Goal: Task Accomplishment & Management: Use online tool/utility

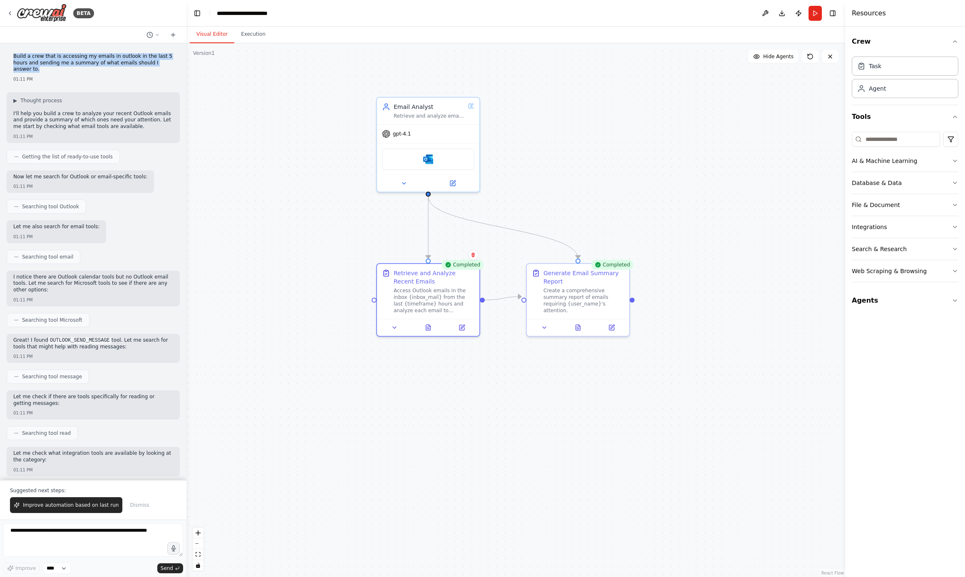
scroll to position [555, 0]
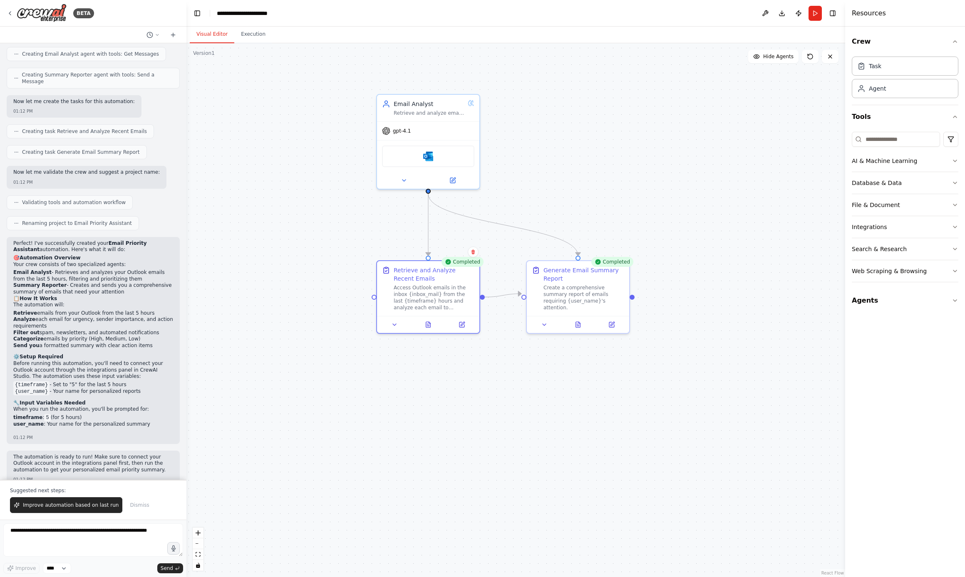
click at [300, 77] on div ".deletable-edge-delete-btn { width: 20px; height: 20px; border: 0px solid #ffff…" at bounding box center [515, 310] width 659 height 534
click at [332, 104] on div ".deletable-edge-delete-btn { width: 20px; height: 20px; border: 0px solid #ffff…" at bounding box center [515, 310] width 659 height 534
click at [814, 10] on button "Run" at bounding box center [814, 13] width 13 height 15
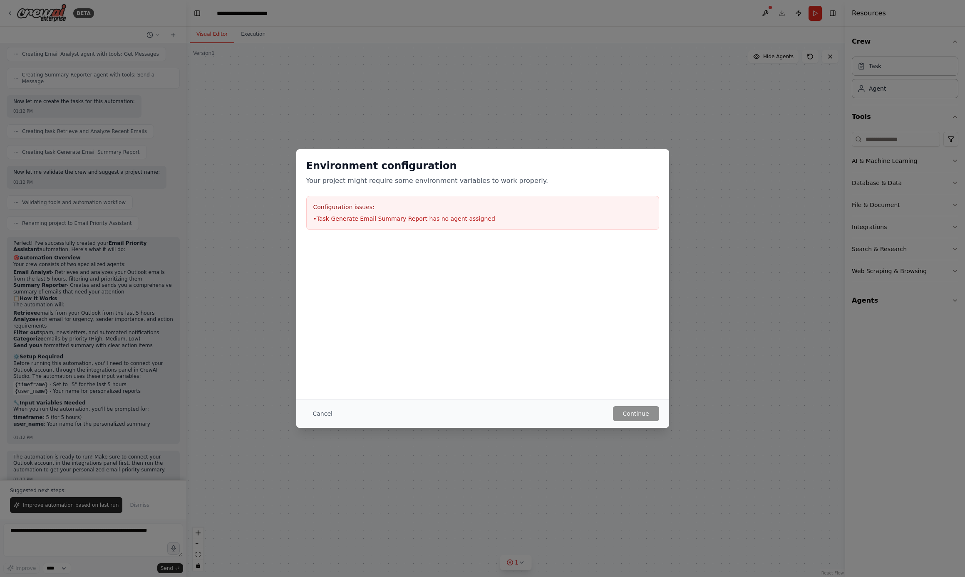
click at [458, 211] on div "Configuration issues: • Task Generate Email Summary Report has no agent assigned" at bounding box center [482, 213] width 353 height 34
click at [317, 417] on button "Cancel" at bounding box center [322, 413] width 33 height 15
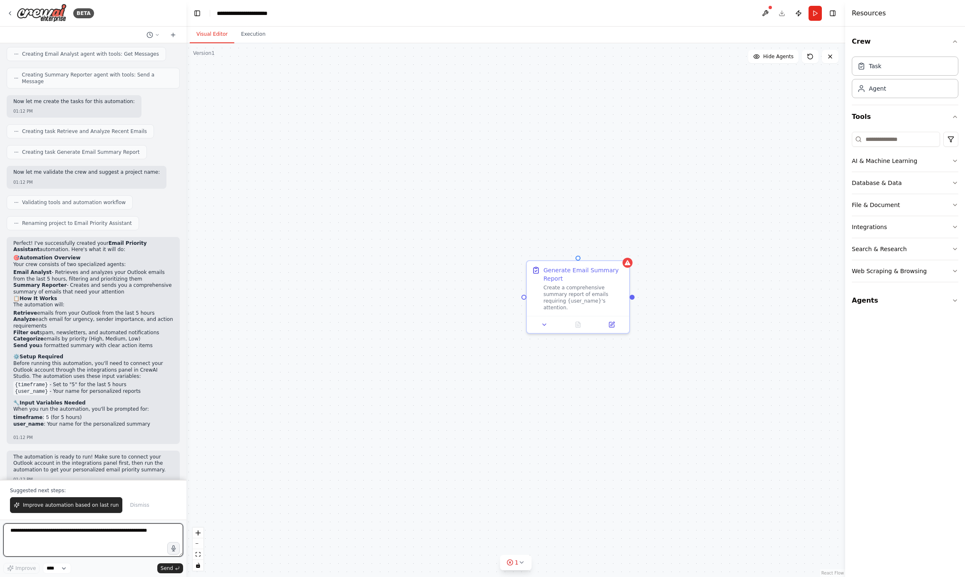
click at [37, 534] on textarea at bounding box center [93, 540] width 180 height 33
click at [79, 505] on span "Improve automation based on last run" at bounding box center [71, 505] width 96 height 7
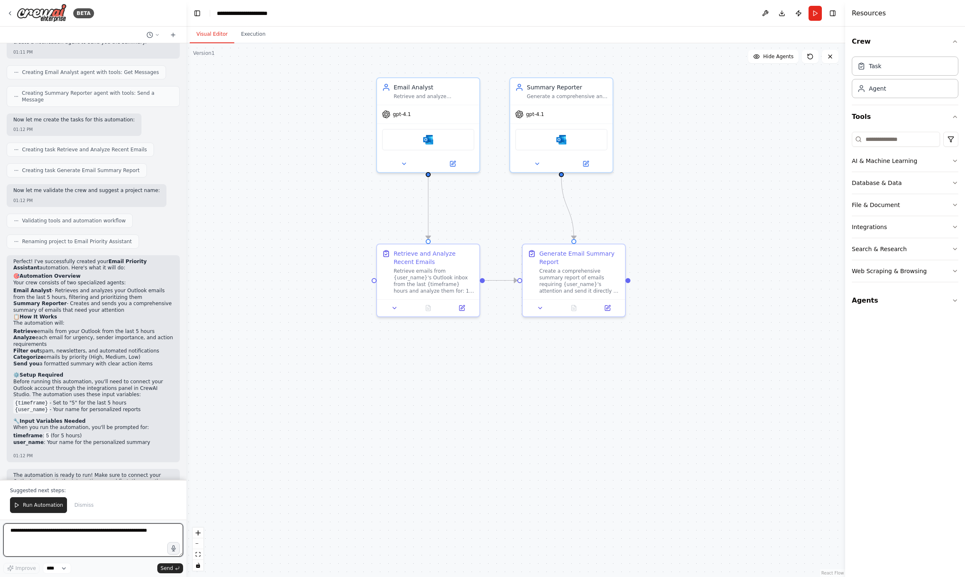
scroll to position [1185, 0]
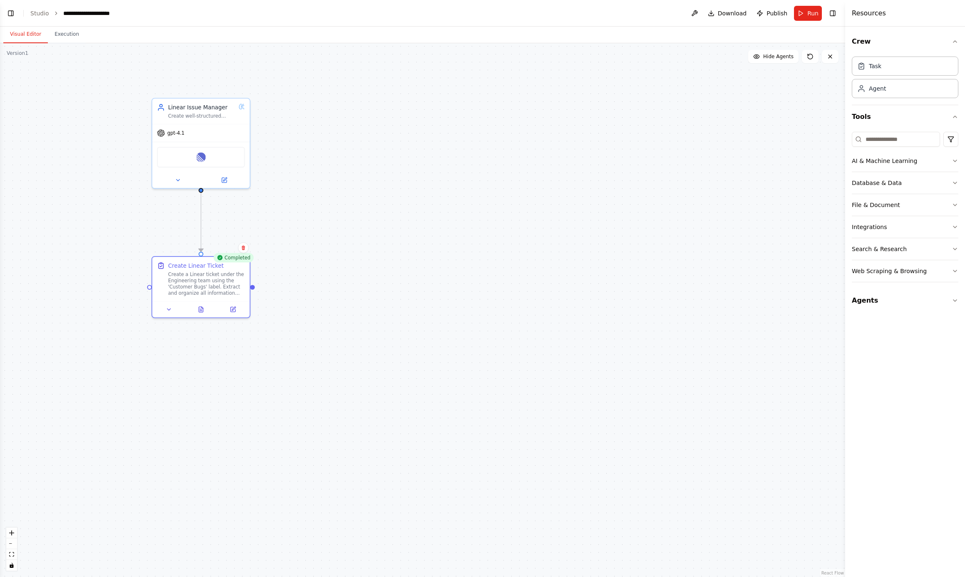
scroll to position [273, 0]
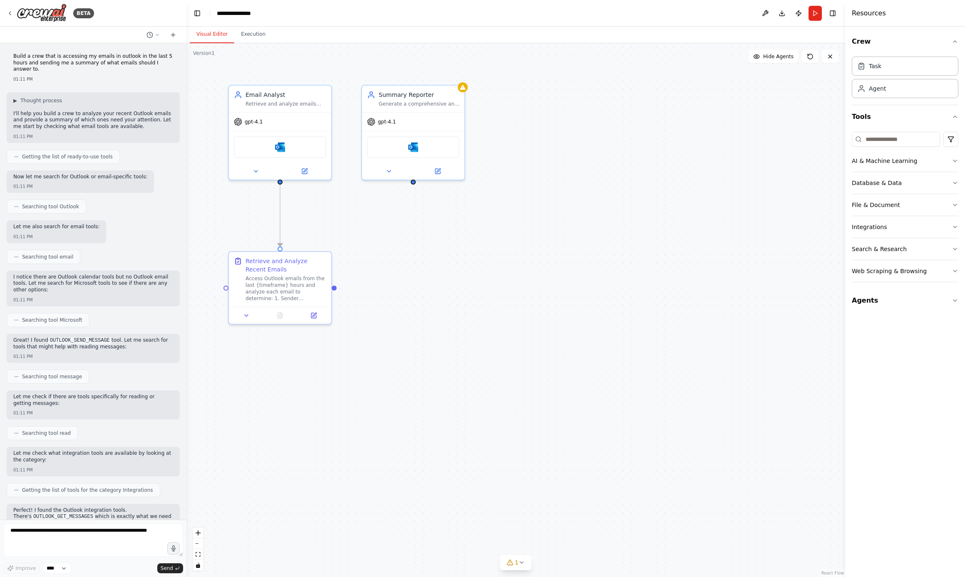
scroll to position [515, 0]
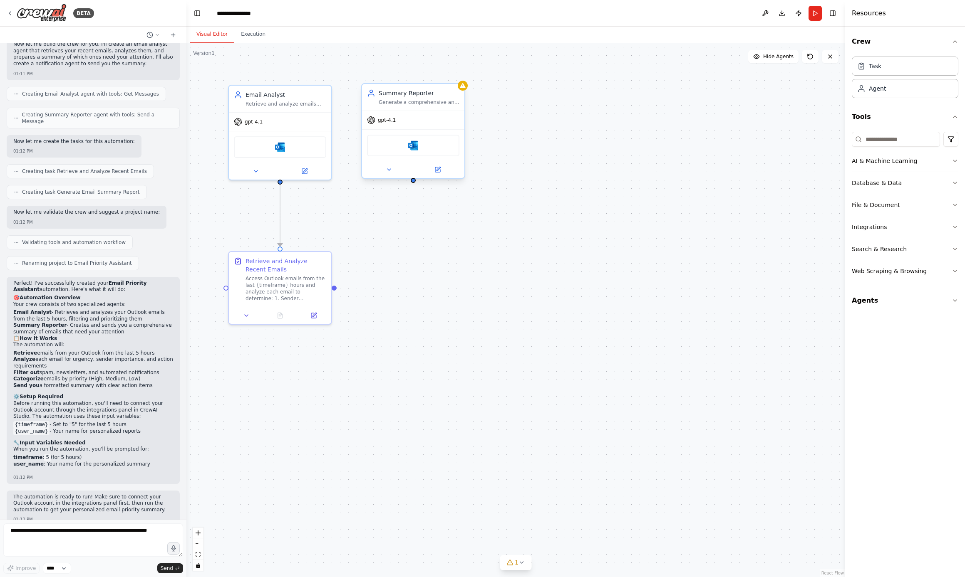
click at [425, 104] on div "Generate a comprehensive and actionable summary report of emails that require {…" at bounding box center [419, 102] width 81 height 7
click at [460, 76] on icon at bounding box center [458, 75] width 5 height 5
click at [433, 78] on button "Confirm" at bounding box center [435, 76] width 30 height 10
click at [302, 97] on div "Email Analyst" at bounding box center [285, 93] width 81 height 8
click at [324, 77] on icon at bounding box center [324, 76] width 3 height 5
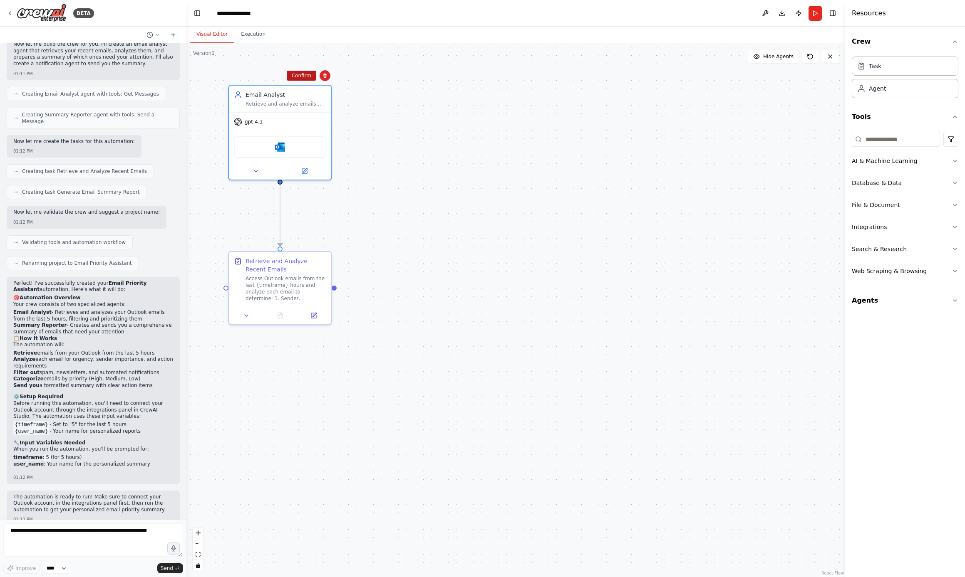
click at [302, 78] on button "Confirm" at bounding box center [302, 76] width 30 height 10
click at [289, 270] on div "Retrieve and Analyze Recent Emails" at bounding box center [285, 263] width 81 height 17
click at [326, 241] on icon at bounding box center [324, 242] width 5 height 5
click at [316, 243] on button "Confirm" at bounding box center [302, 243] width 30 height 10
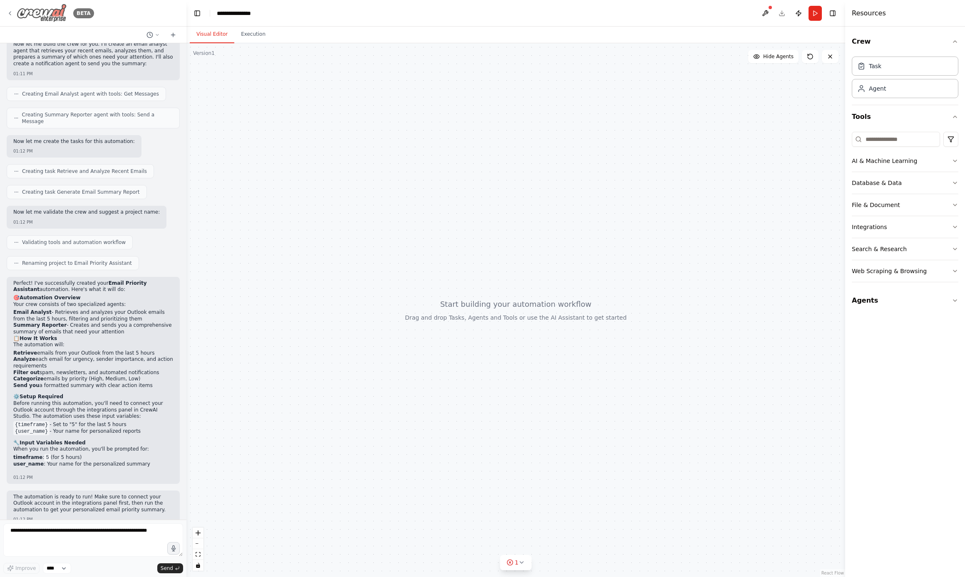
click at [16, 7] on div "BETA" at bounding box center [50, 13] width 87 height 19
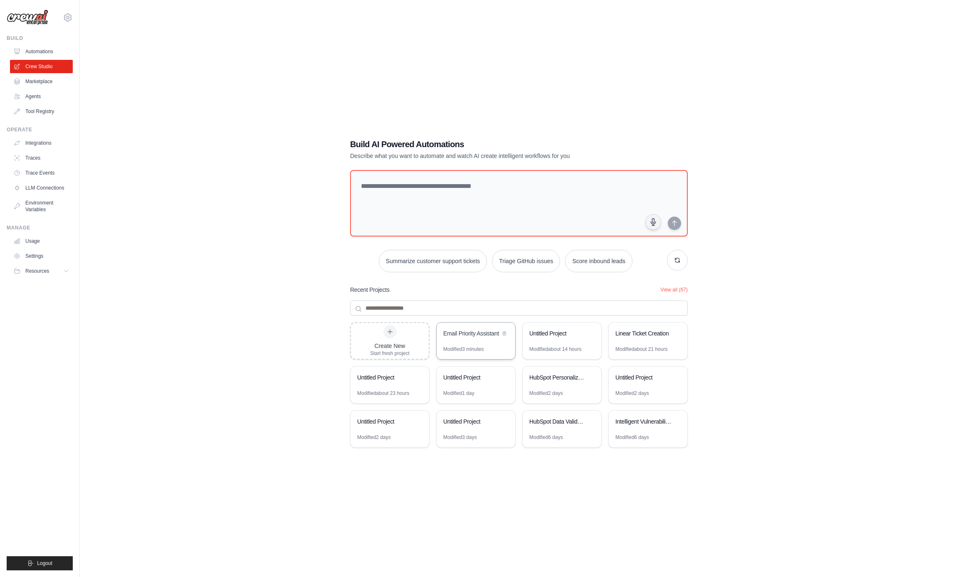
click at [457, 341] on div "Email Priority Assistant" at bounding box center [476, 334] width 79 height 23
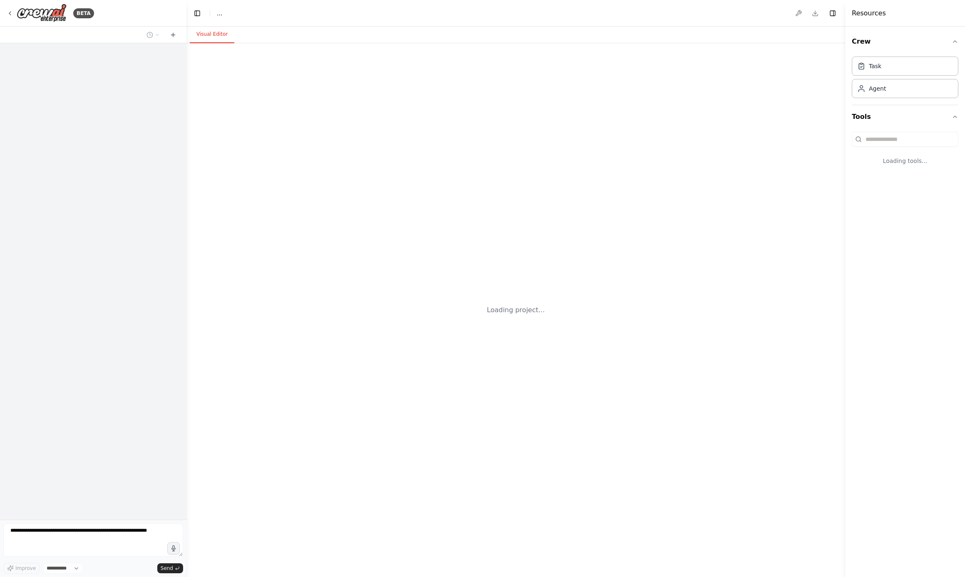
select select "****"
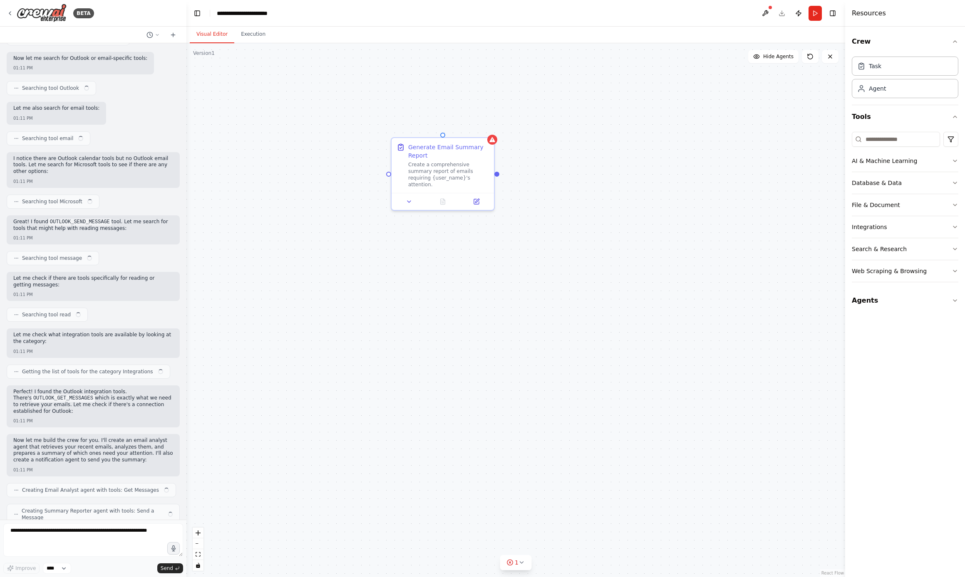
scroll to position [515, 0]
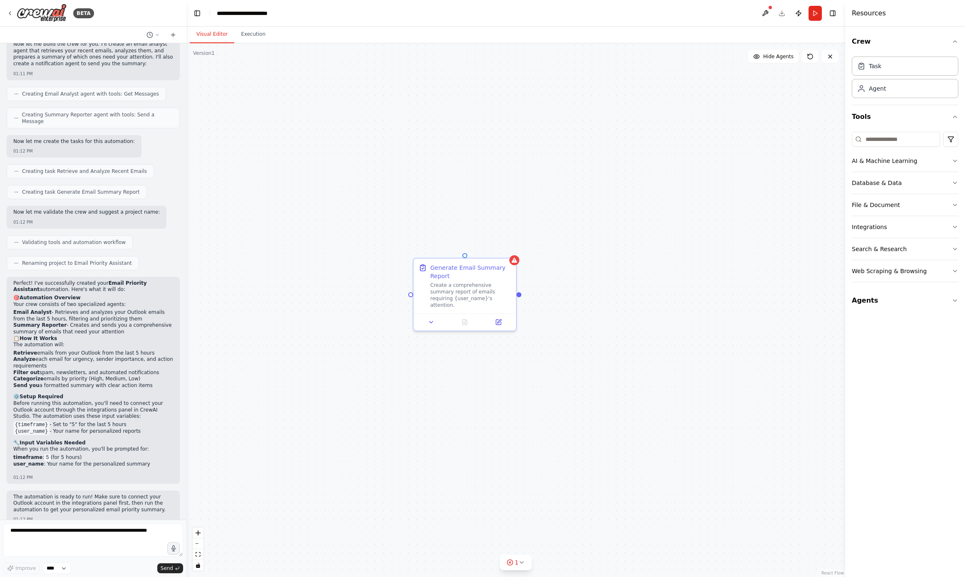
drag, startPoint x: 572, startPoint y: 353, endPoint x: 607, endPoint y: 343, distance: 36.3
click at [607, 343] on div "Generate Email Summary Report Create a comprehensive summary report of emails r…" at bounding box center [515, 310] width 659 height 534
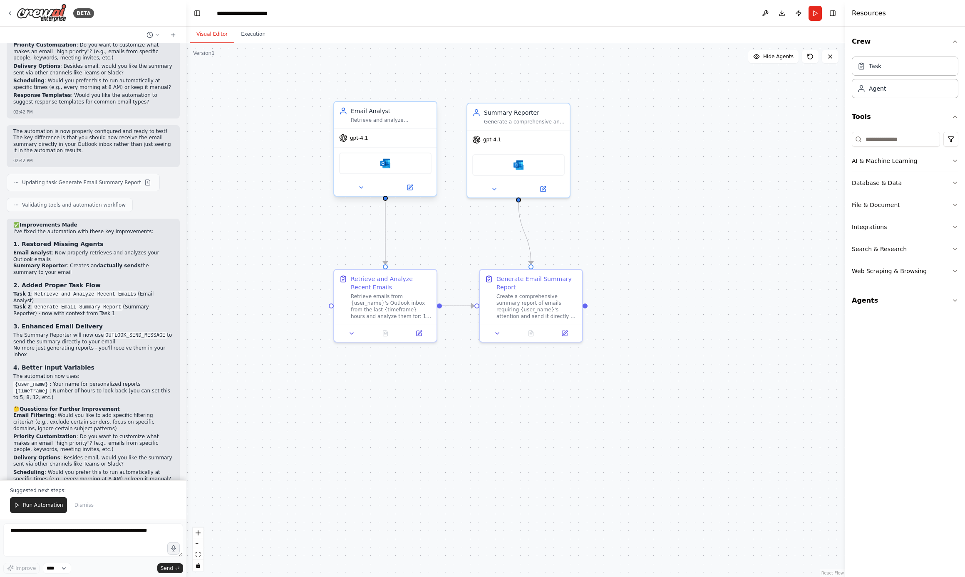
drag, startPoint x: 314, startPoint y: 173, endPoint x: 384, endPoint y: 201, distance: 75.6
click at [384, 201] on div ".deletable-edge-delete-btn { width: 20px; height: 20px; border: 0px solid #ffff…" at bounding box center [515, 310] width 659 height 534
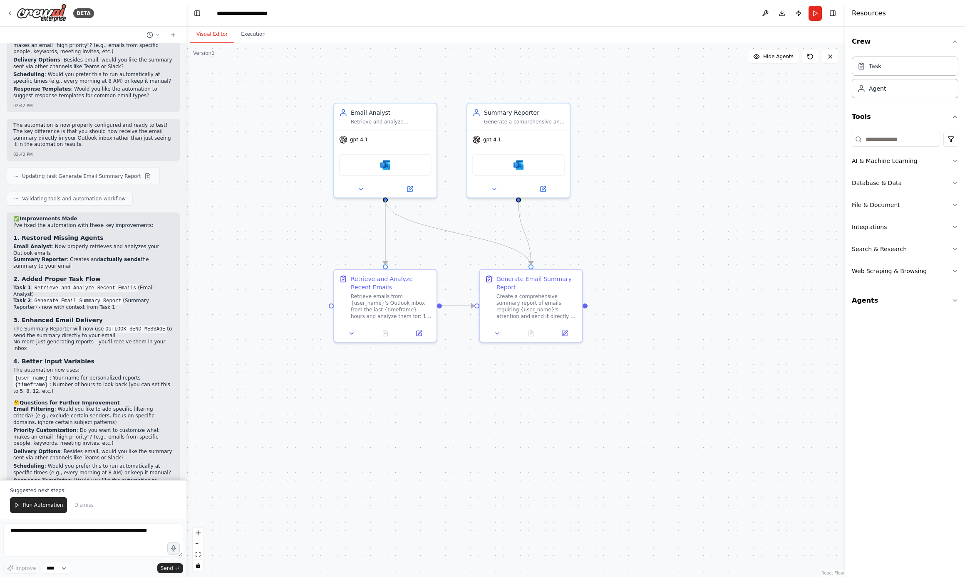
drag, startPoint x: 386, startPoint y: 200, endPoint x: 528, endPoint y: 264, distance: 156.0
click at [528, 264] on div ".deletable-edge-delete-btn { width: 20px; height: 20px; border: 0px solid #ffff…" at bounding box center [621, 328] width 659 height 534
click at [513, 177] on div "Microsoft Outlook" at bounding box center [518, 163] width 102 height 32
click at [564, 94] on icon at bounding box center [563, 93] width 5 height 5
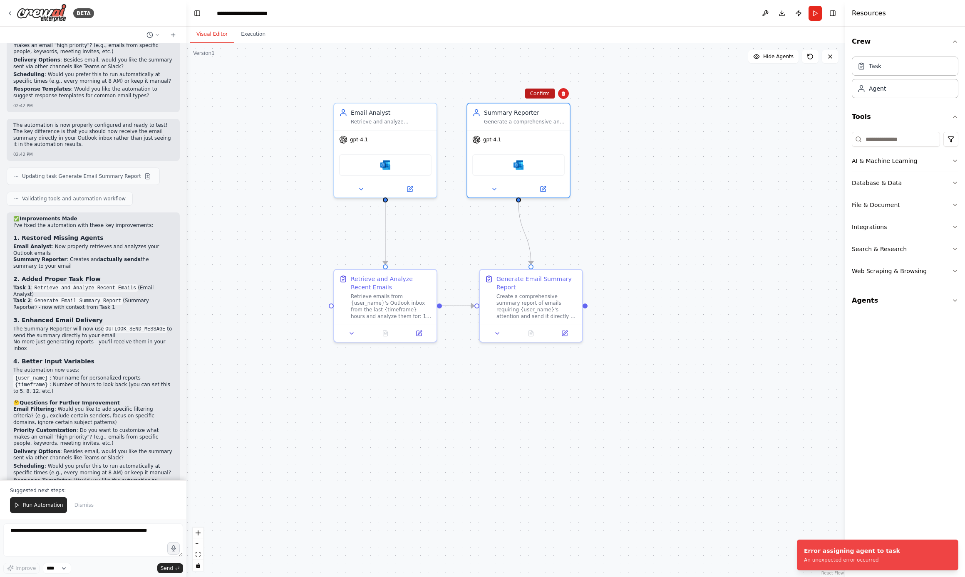
click at [548, 94] on button "Confirm" at bounding box center [540, 94] width 30 height 10
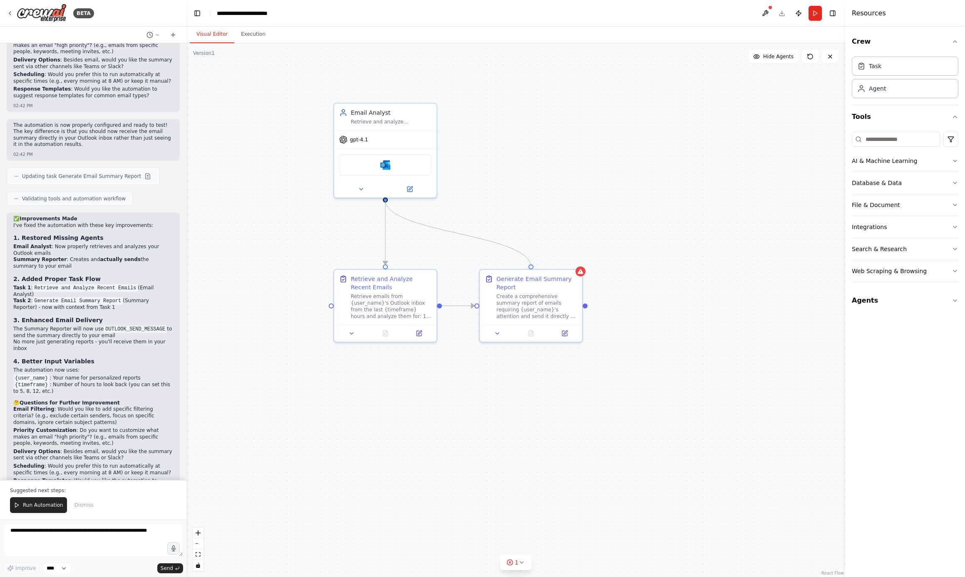
drag, startPoint x: 387, startPoint y: 200, endPoint x: 530, endPoint y: 263, distance: 156.5
click at [530, 263] on div ".deletable-edge-delete-btn { width: 20px; height: 20px; border: 0px solid #ffff…" at bounding box center [515, 310] width 659 height 534
click at [389, 296] on div "Retrieve emails from {user_name}'s Outlook inbox from the last {timeframe} hour…" at bounding box center [391, 305] width 81 height 27
click at [420, 333] on icon at bounding box center [418, 331] width 5 height 5
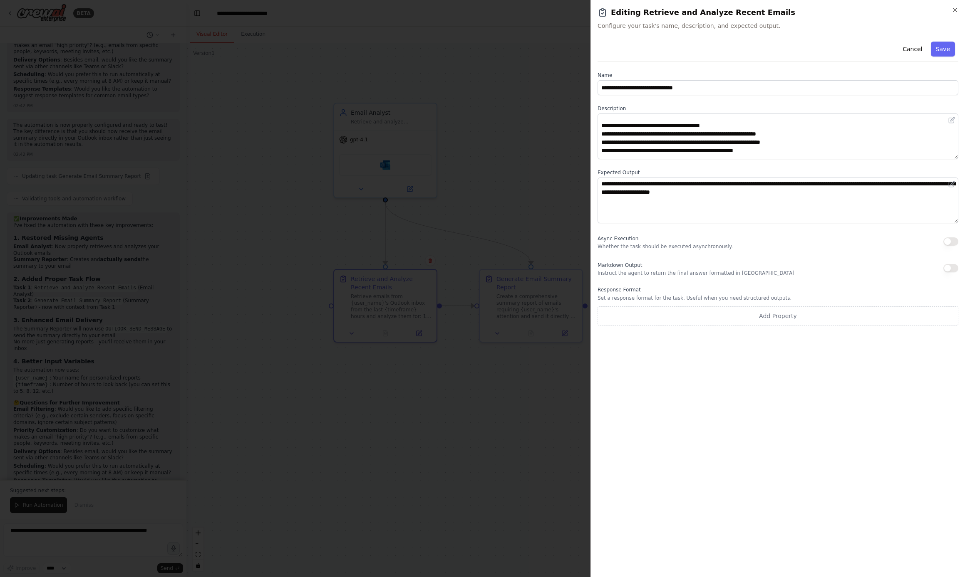
scroll to position [16, 0]
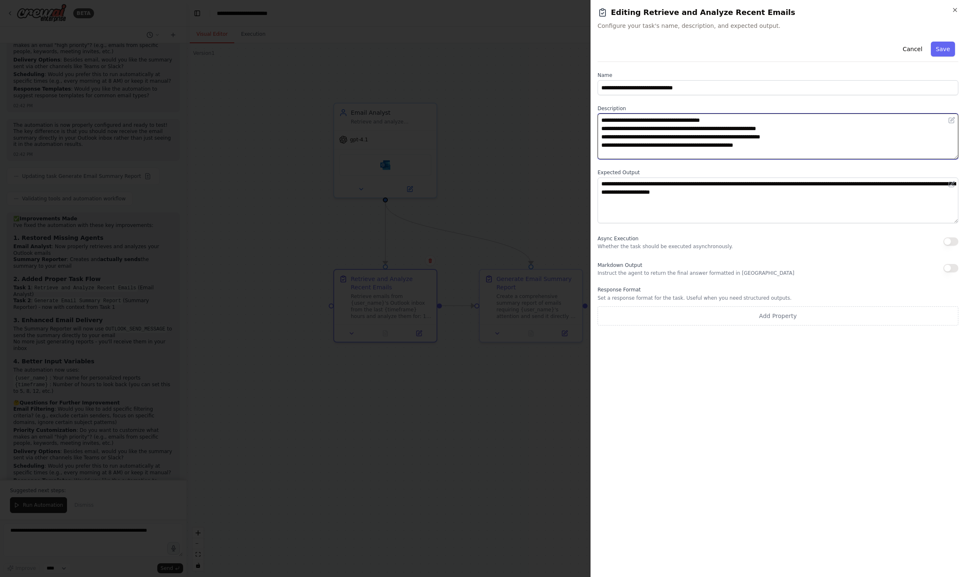
drag, startPoint x: 838, startPoint y: 127, endPoint x: 596, endPoint y: 128, distance: 242.5
click at [596, 128] on div "**********" at bounding box center [777, 288] width 374 height 577
type textarea "**********"
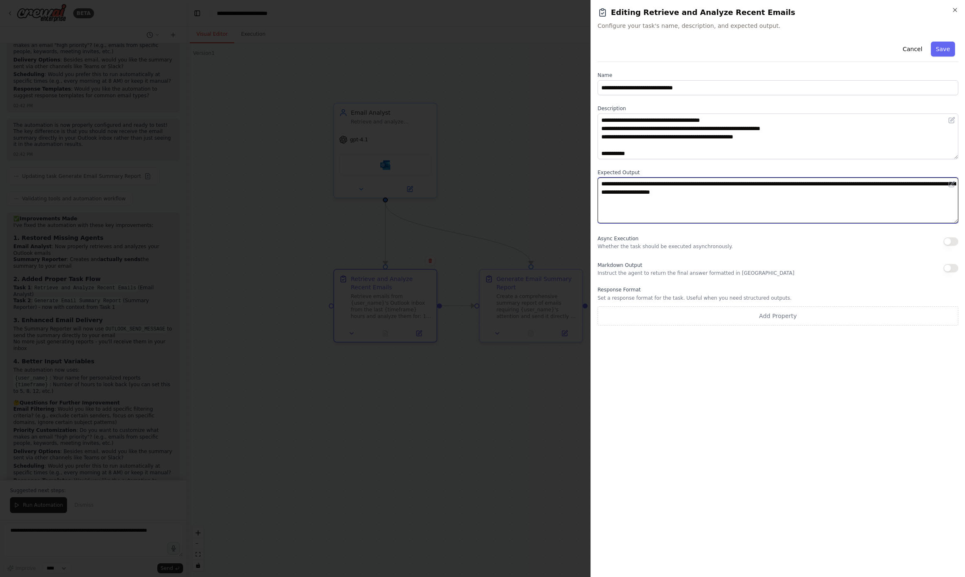
click at [721, 204] on textarea "**********" at bounding box center [777, 201] width 361 height 46
click at [947, 49] on button "Save" at bounding box center [943, 49] width 24 height 15
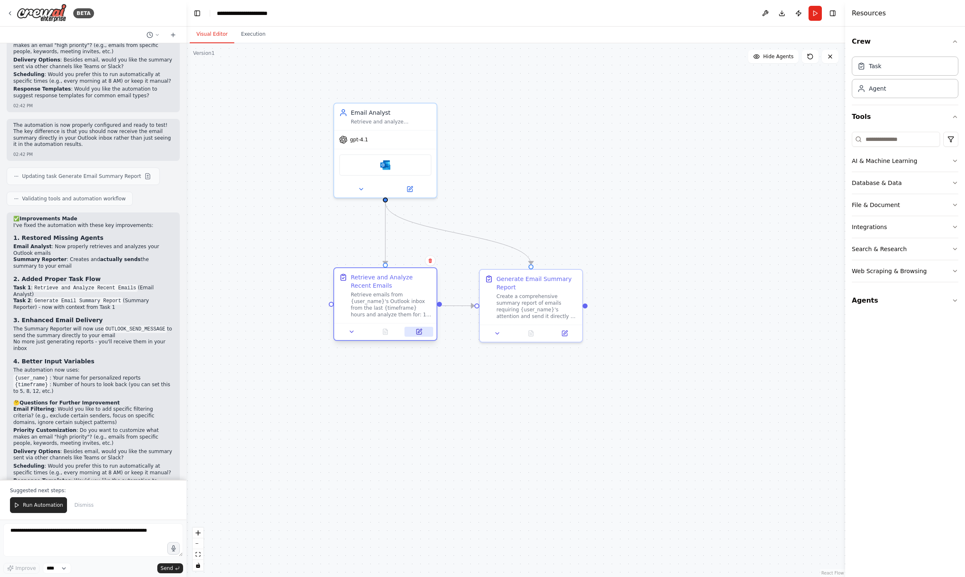
click at [421, 331] on icon at bounding box center [420, 331] width 4 height 4
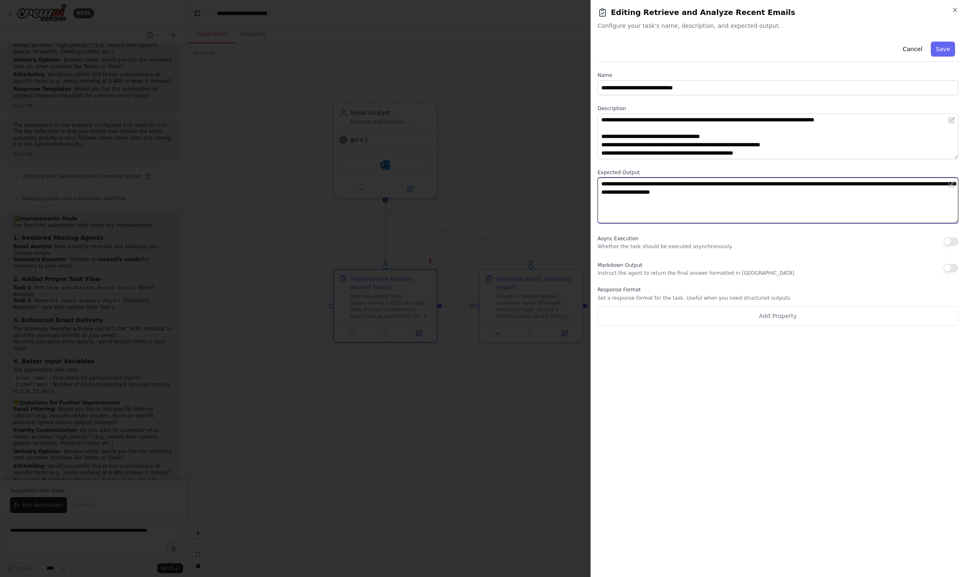
click at [762, 188] on textarea "**********" at bounding box center [777, 201] width 361 height 46
click at [552, 155] on div at bounding box center [482, 288] width 965 height 577
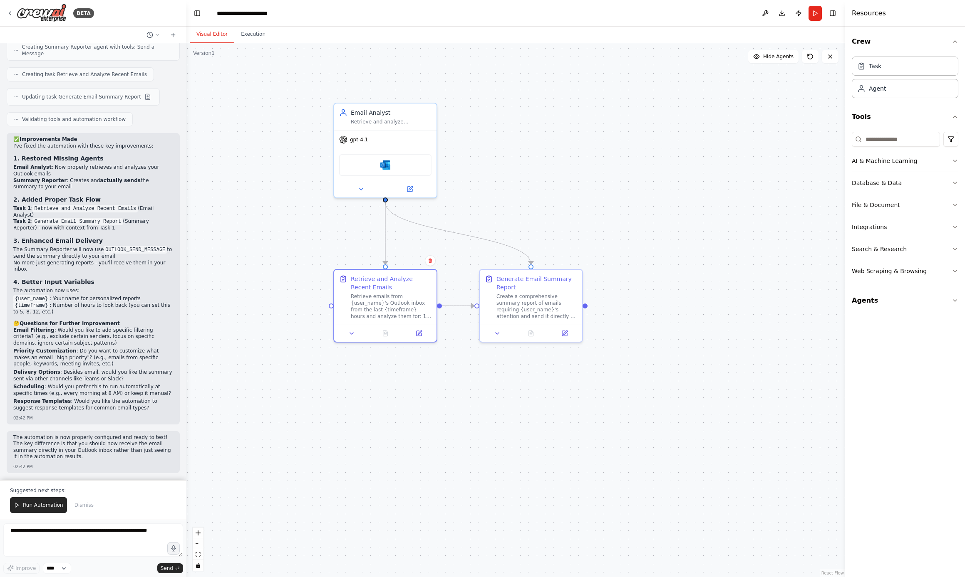
scroll to position [1185, 0]
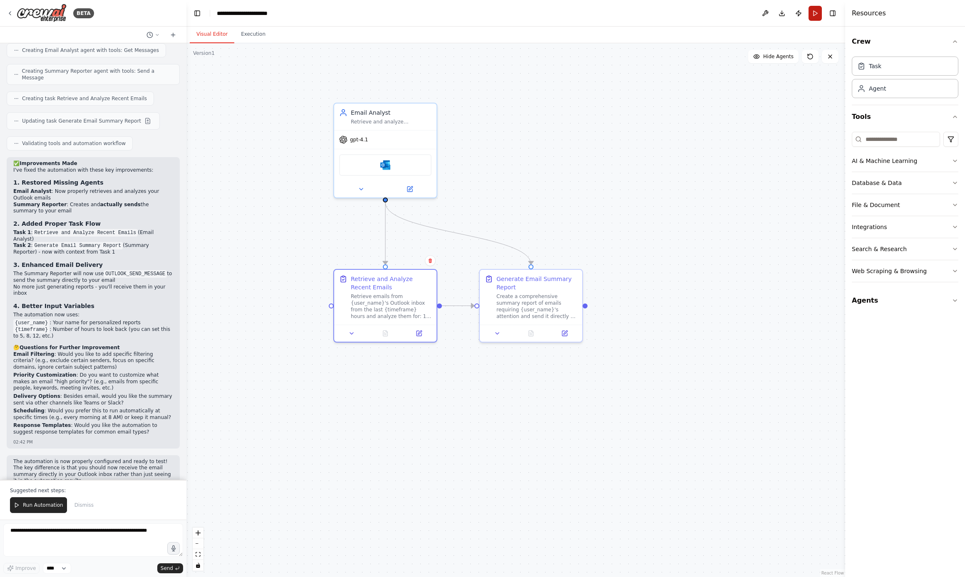
click at [815, 16] on button "Run" at bounding box center [814, 13] width 13 height 15
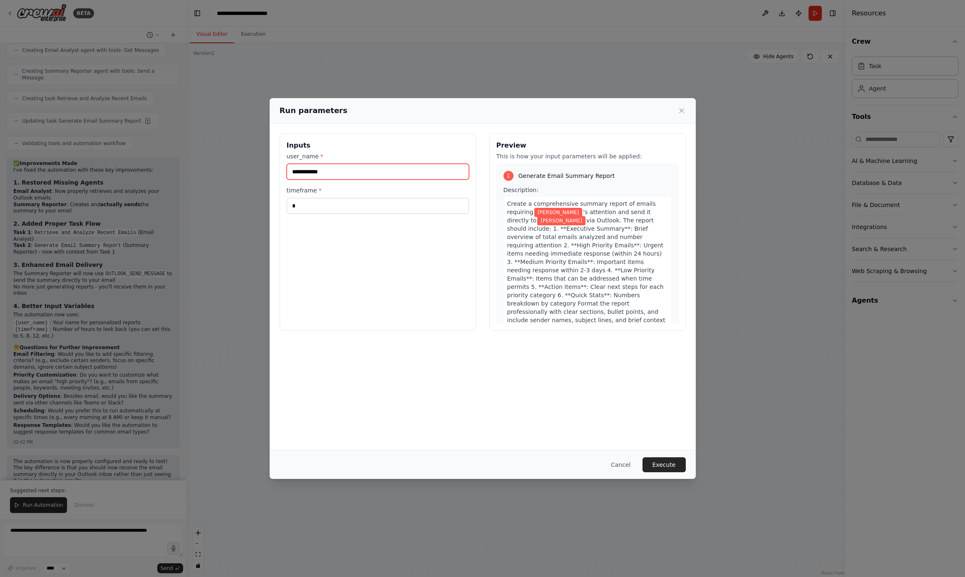
click at [386, 171] on input "**********" at bounding box center [378, 172] width 182 height 16
click at [366, 211] on input "*" at bounding box center [378, 206] width 182 height 16
click at [623, 461] on button "Cancel" at bounding box center [620, 465] width 33 height 15
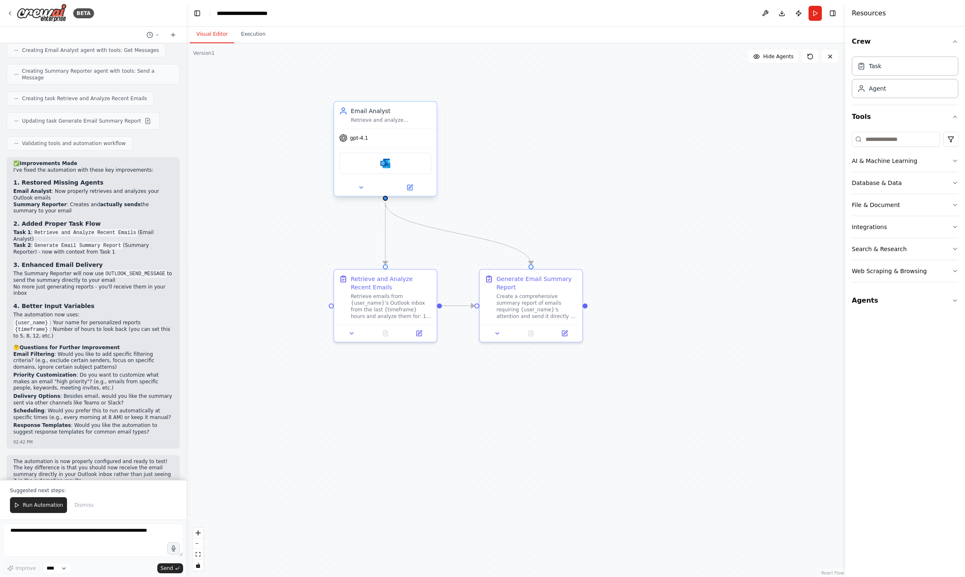
click at [374, 136] on div "gpt-4.1" at bounding box center [385, 138] width 102 height 18
click at [412, 188] on icon at bounding box center [409, 187] width 5 height 5
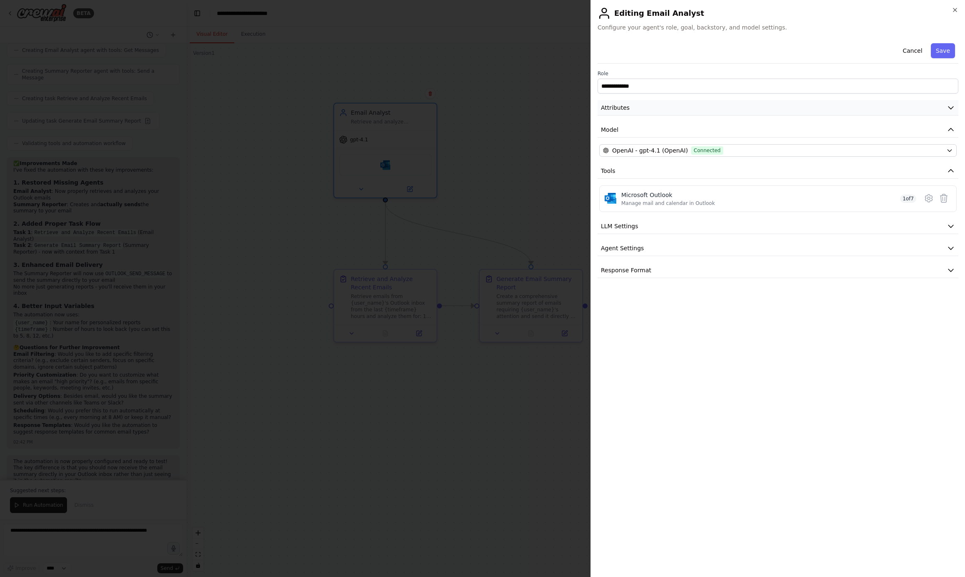
click at [632, 103] on button "Attributes" at bounding box center [777, 107] width 361 height 15
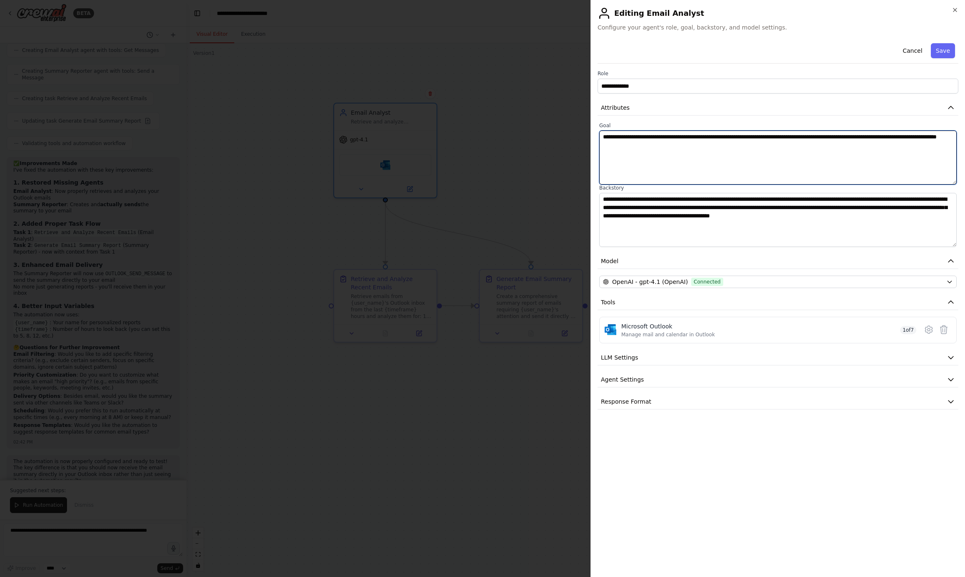
click at [696, 151] on textarea "**********" at bounding box center [777, 158] width 357 height 54
click at [447, 108] on div at bounding box center [482, 288] width 965 height 577
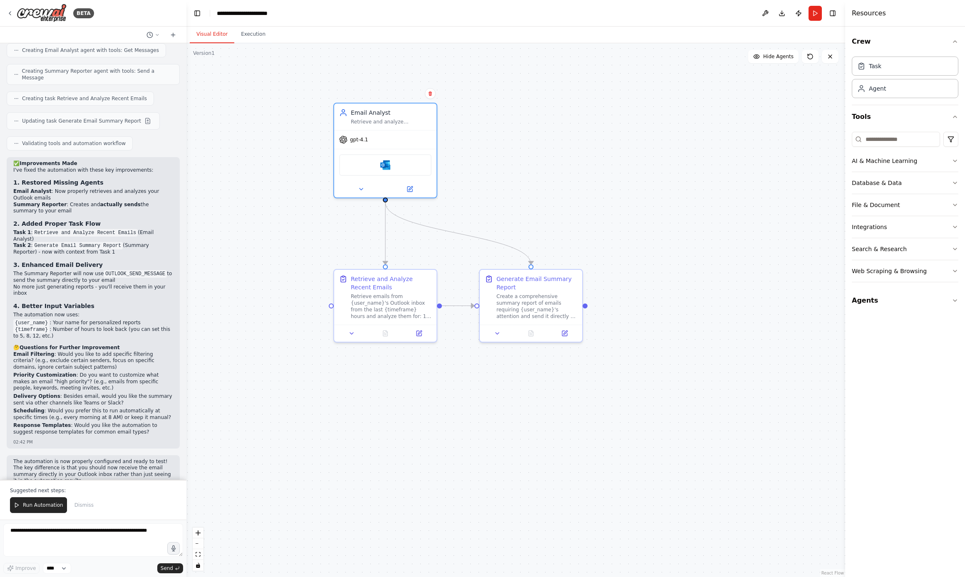
click at [556, 144] on div ".deletable-edge-delete-btn { width: 20px; height: 20px; border: 0px solid #ffff…" at bounding box center [515, 310] width 659 height 534
